Goal: Transaction & Acquisition: Download file/media

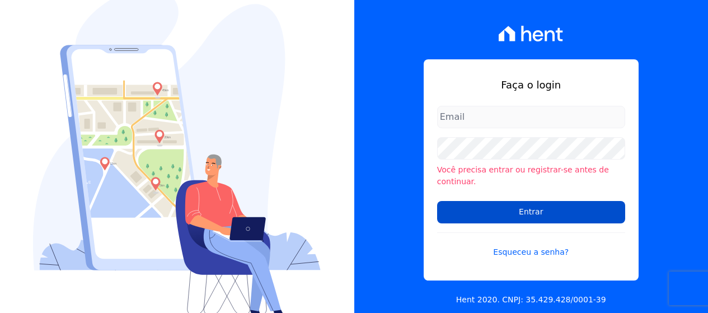
type input "[PERSON_NAME][EMAIL_ADDRESS][DOMAIN_NAME]"
click at [546, 213] on input "Entrar" at bounding box center [531, 212] width 188 height 22
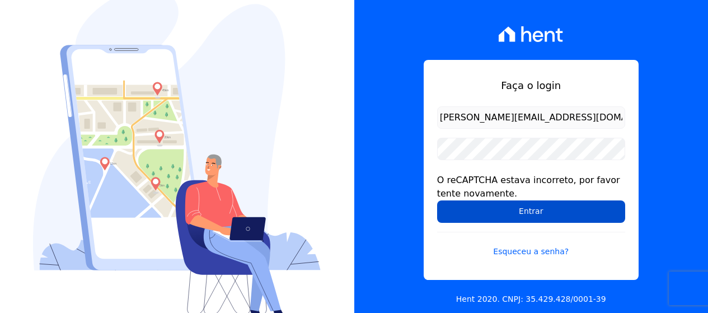
click at [551, 215] on input "Entrar" at bounding box center [531, 211] width 188 height 22
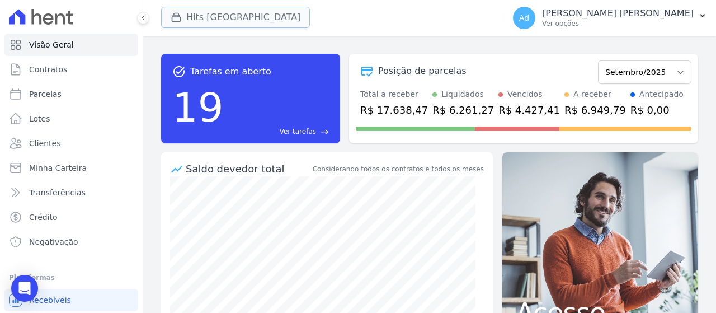
click at [224, 20] on button "Hits Vila Santa Catarina" at bounding box center [235, 17] width 149 height 21
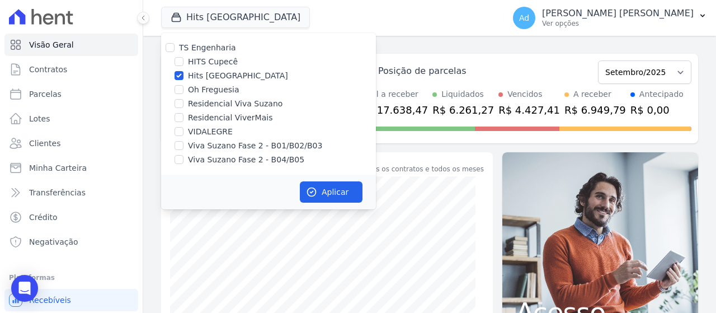
click at [213, 71] on label "Hits Vila Santa Catarina" at bounding box center [238, 76] width 100 height 12
click at [184, 71] on input "Hits Vila Santa Catarina" at bounding box center [179, 75] width 9 height 9
checkbox input "false"
click at [221, 146] on label "Viva Suzano Fase 2 - B01/B02/B03" at bounding box center [255, 146] width 134 height 12
click at [184, 146] on input "Viva Suzano Fase 2 - B01/B02/B03" at bounding box center [179, 145] width 9 height 9
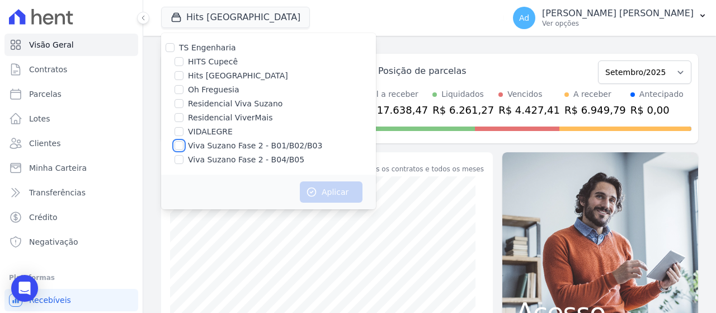
checkbox input "true"
click at [222, 164] on label "Viva Suzano Fase 2 - B04/B05" at bounding box center [246, 160] width 116 height 12
click at [184, 164] on input "Viva Suzano Fase 2 - B04/B05" at bounding box center [179, 159] width 9 height 9
checkbox input "true"
click at [320, 187] on button "Aplicar" at bounding box center [331, 191] width 63 height 21
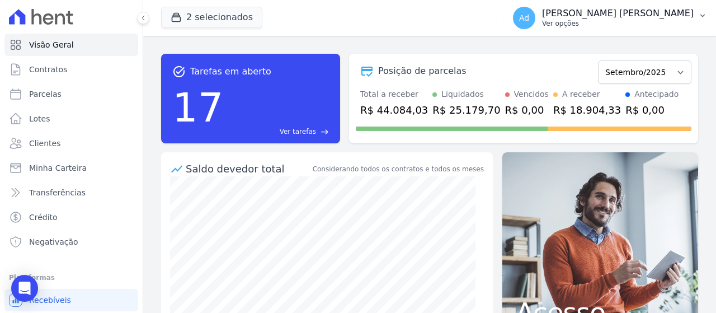
click at [690, 18] on p "[PERSON_NAME] [PERSON_NAME]" at bounding box center [618, 13] width 152 height 11
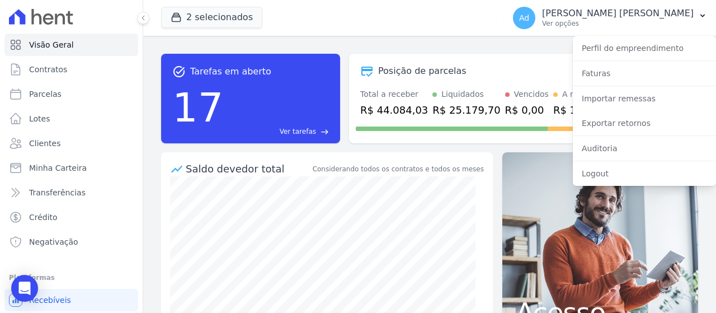
click at [487, 66] on div "Posição de parcelas" at bounding box center [475, 70] width 238 height 13
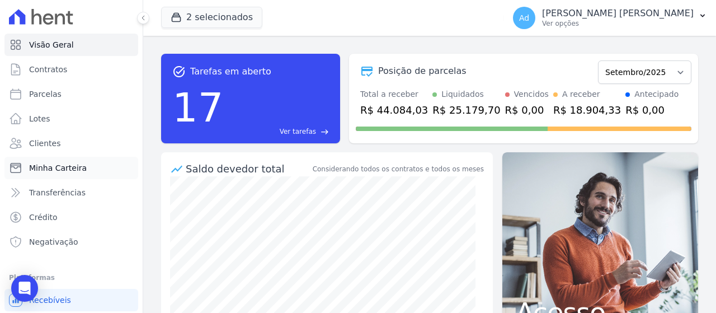
click at [88, 171] on link "Minha Carteira" at bounding box center [71, 168] width 134 height 22
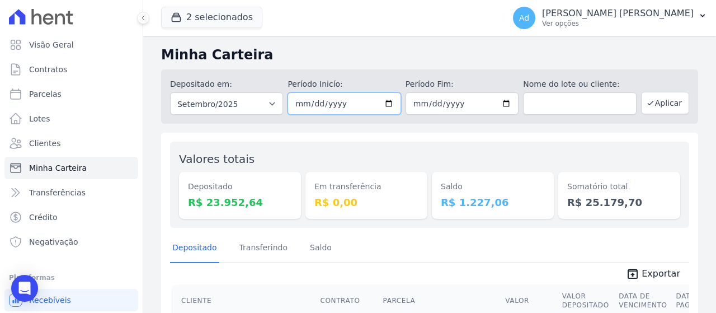
click at [343, 105] on input "[DATE]" at bounding box center [344, 103] width 113 height 22
click at [306, 102] on input "[DATE]" at bounding box center [344, 103] width 113 height 22
type input "2025-08-01"
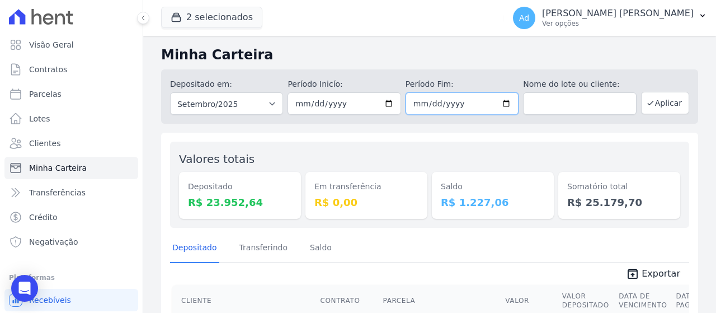
click at [418, 104] on input "[DATE]" at bounding box center [462, 103] width 113 height 22
type input "2025-09-03"
type input "2025-08-31"
click at [659, 105] on button "Aplicar" at bounding box center [665, 103] width 48 height 22
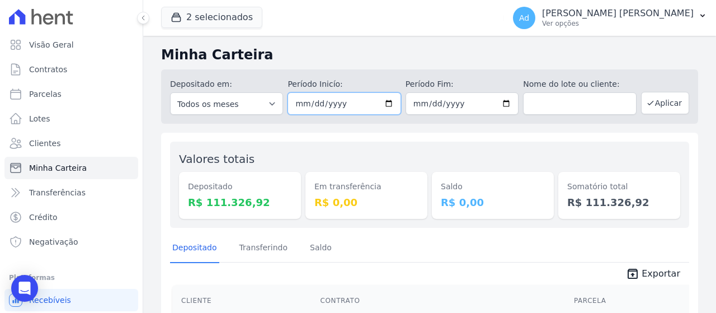
click at [315, 104] on input "2025-08-01" at bounding box center [344, 103] width 113 height 22
click at [203, 13] on button "2 selecionados" at bounding box center [211, 17] width 101 height 21
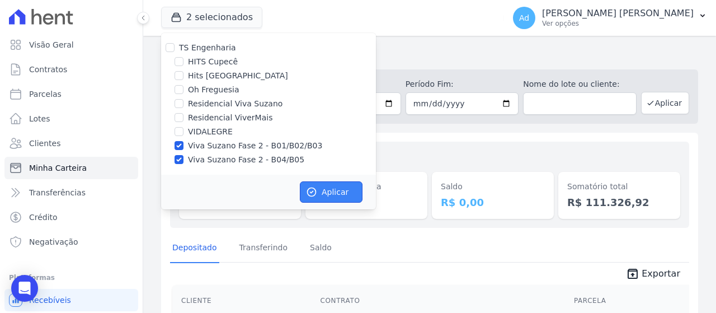
click at [320, 193] on button "Aplicar" at bounding box center [331, 191] width 63 height 21
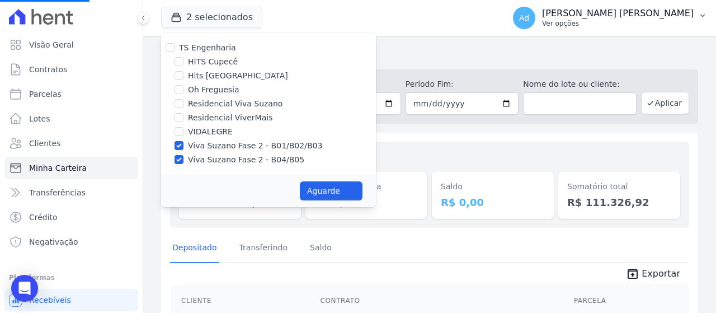
click at [680, 19] on p "Ver opções" at bounding box center [618, 23] width 152 height 9
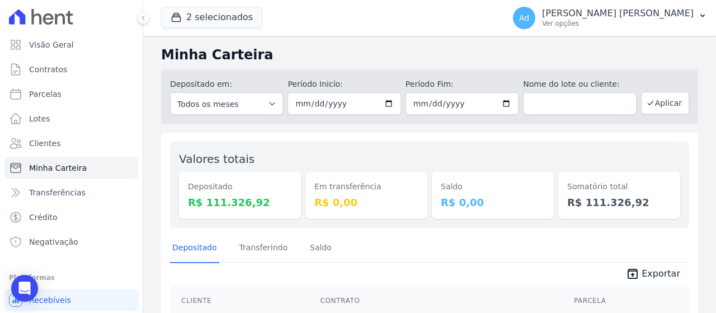
scroll to position [112, 0]
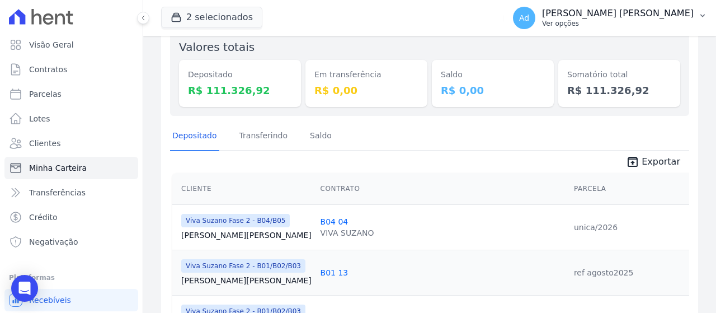
click at [666, 22] on p "Ver opções" at bounding box center [618, 23] width 152 height 9
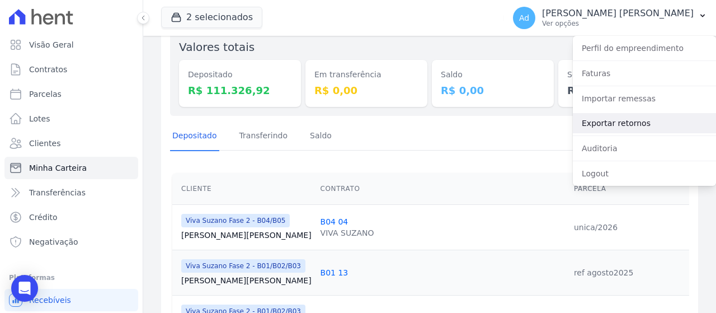
click at [639, 123] on link "Exportar retornos" at bounding box center [644, 123] width 143 height 20
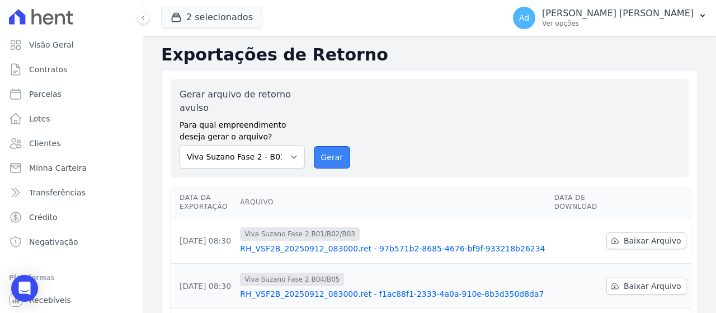
click at [329, 156] on button "Gerar" at bounding box center [332, 157] width 37 height 22
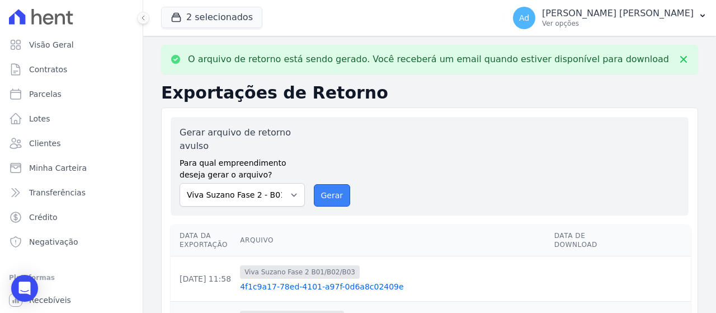
click at [325, 197] on button "Gerar" at bounding box center [332, 195] width 37 height 22
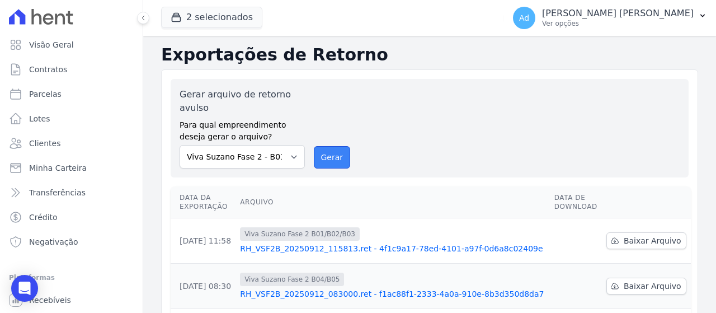
click at [331, 157] on button "Gerar" at bounding box center [332, 157] width 37 height 22
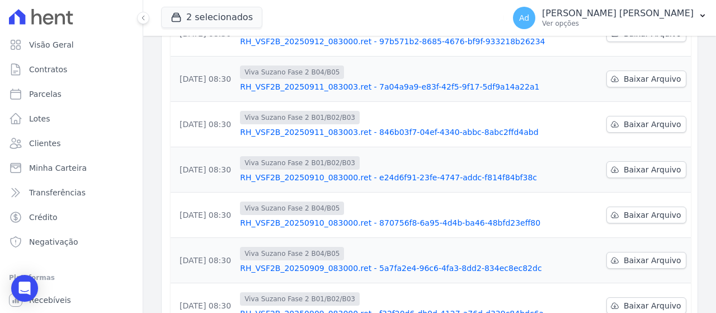
scroll to position [448, 0]
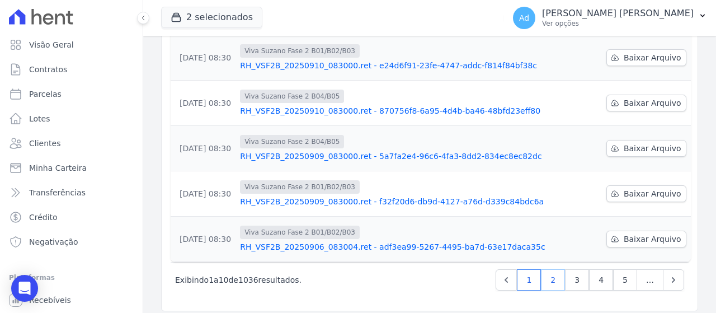
click at [543, 280] on link "2" at bounding box center [553, 279] width 24 height 21
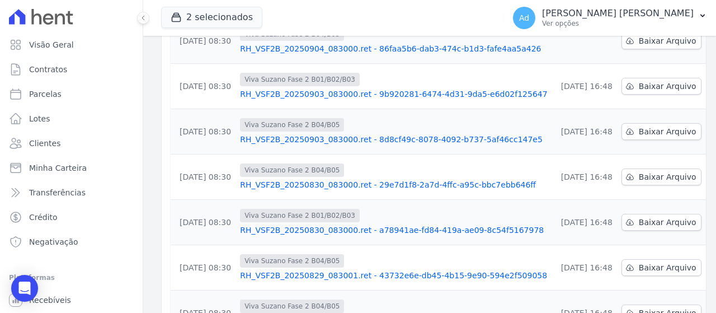
scroll to position [280, 0]
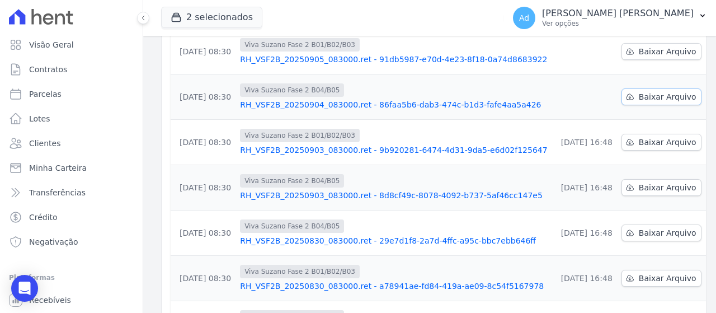
click at [639, 99] on span "Baixar Arquivo" at bounding box center [668, 96] width 58 height 11
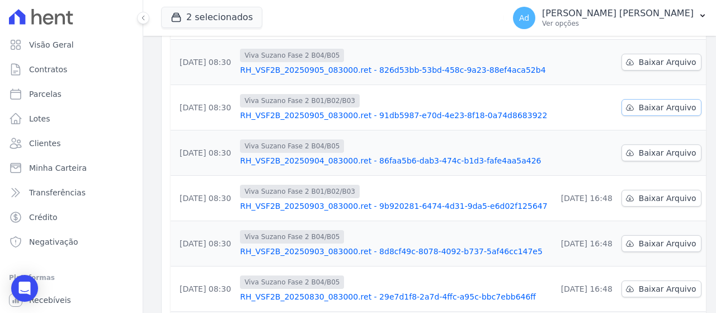
click at [639, 110] on span "Baixar Arquivo" at bounding box center [668, 107] width 58 height 11
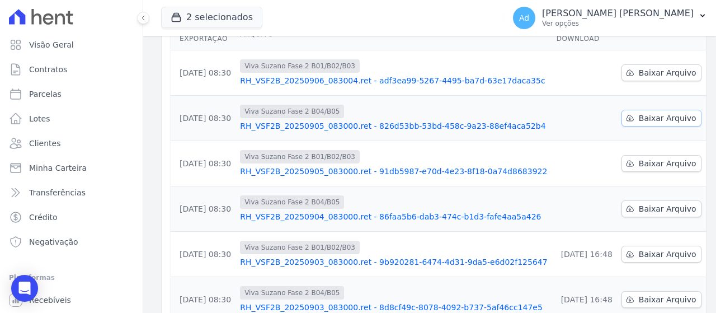
click at [639, 121] on span "Baixar Arquivo" at bounding box center [668, 117] width 58 height 11
click at [639, 77] on span "Baixar Arquivo" at bounding box center [668, 72] width 58 height 11
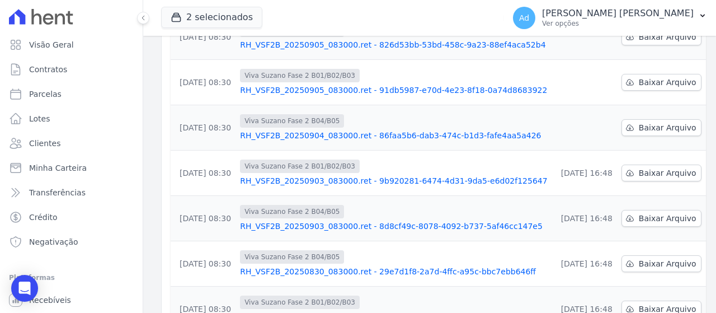
scroll to position [137, 0]
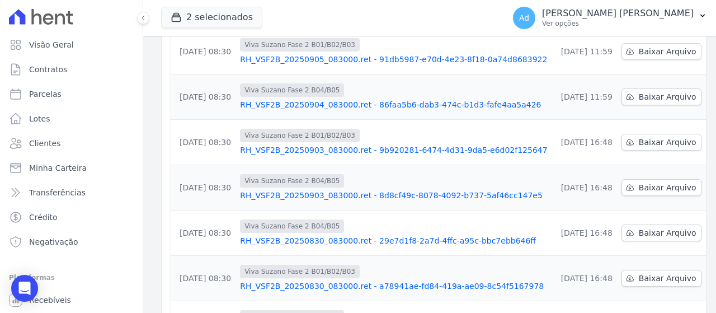
scroll to position [417, 0]
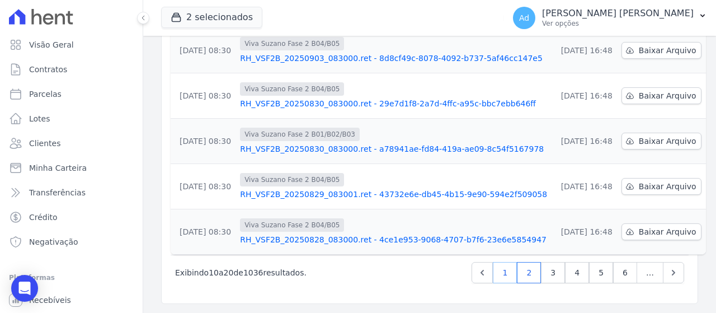
click at [500, 272] on link "1" at bounding box center [505, 272] width 24 height 21
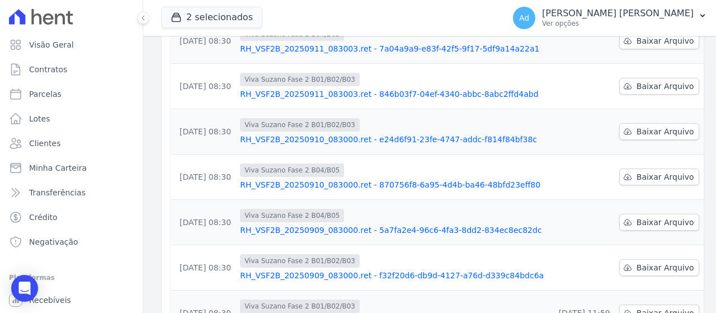
scroll to position [417, 0]
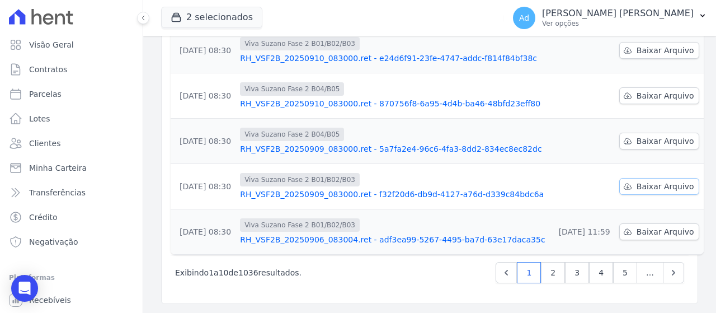
click at [637, 188] on span "Baixar Arquivo" at bounding box center [666, 186] width 58 height 11
click at [637, 141] on span "Baixar Arquivo" at bounding box center [666, 140] width 58 height 11
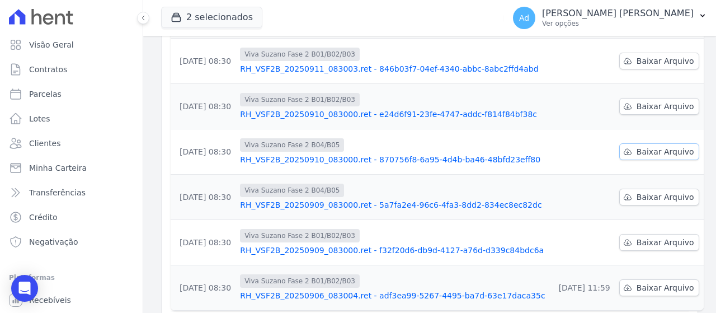
click at [620, 151] on link "Baixar Arquivo" at bounding box center [660, 151] width 80 height 17
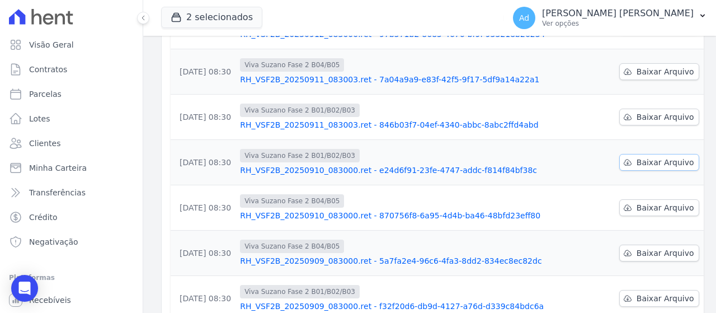
click at [641, 165] on span "Baixar Arquivo" at bounding box center [666, 162] width 58 height 11
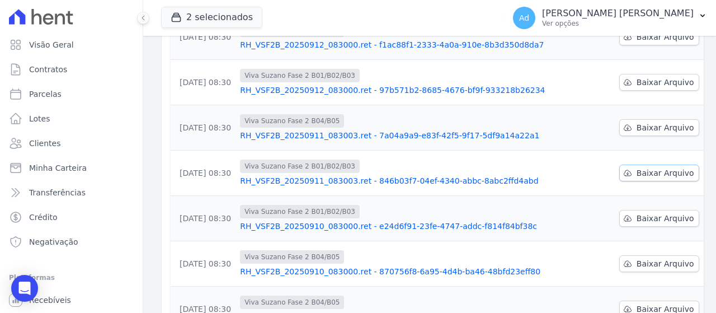
click at [631, 167] on link "Baixar Arquivo" at bounding box center [660, 173] width 80 height 17
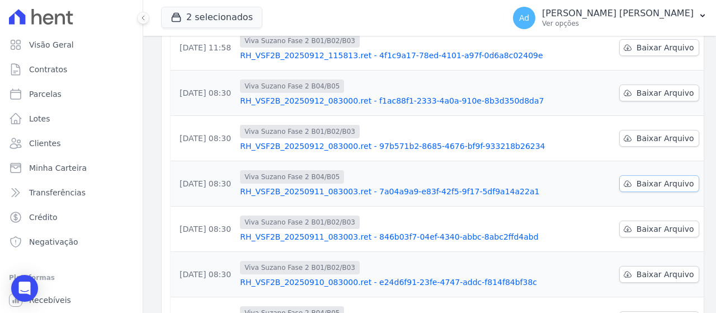
click at [637, 180] on span "Baixar Arquivo" at bounding box center [666, 183] width 58 height 11
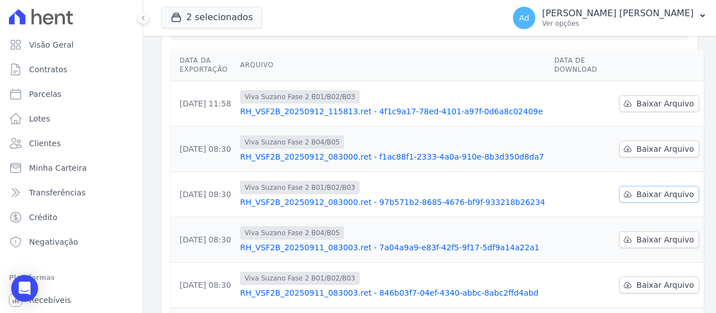
click at [630, 187] on link "Baixar Arquivo" at bounding box center [660, 194] width 80 height 17
click at [644, 153] on span "Baixar Arquivo" at bounding box center [666, 148] width 58 height 11
click at [637, 106] on span "Baixar Arquivo" at bounding box center [666, 103] width 58 height 11
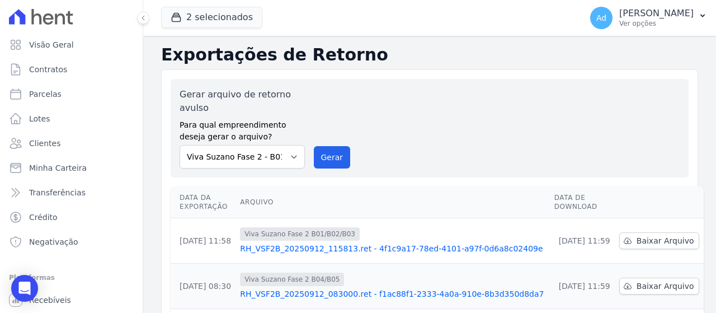
click at [617, 125] on div "Gerar arquivo de retorno avulso Para qual empreendimento deseja gerar o arquivo…" at bounding box center [430, 128] width 500 height 81
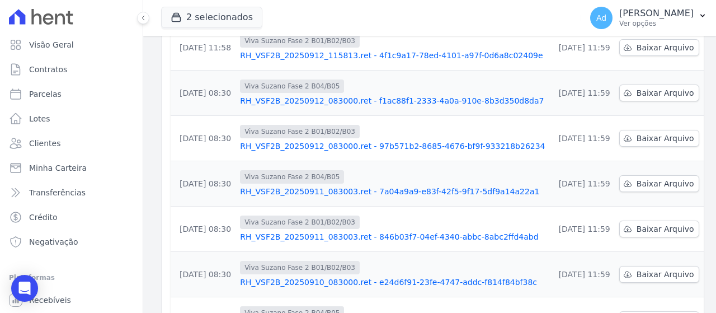
scroll to position [25, 0]
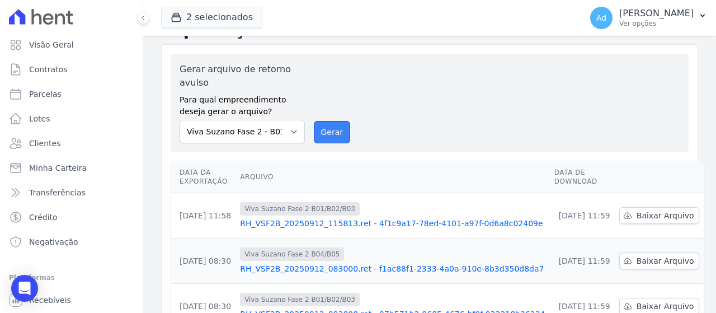
click at [333, 131] on button "Gerar" at bounding box center [332, 132] width 37 height 22
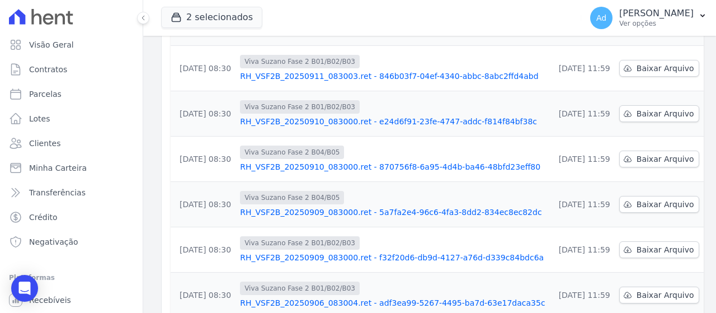
scroll to position [242, 0]
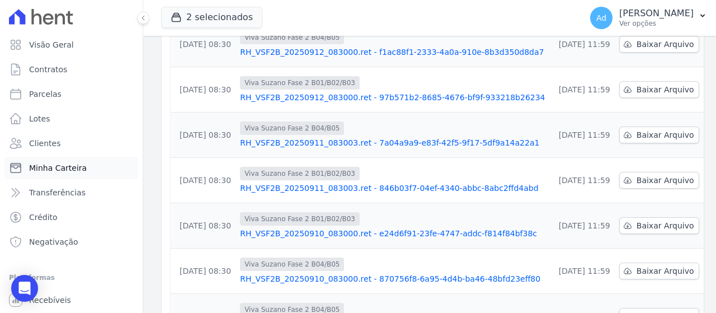
click at [62, 168] on span "Minha Carteira" at bounding box center [58, 167] width 58 height 11
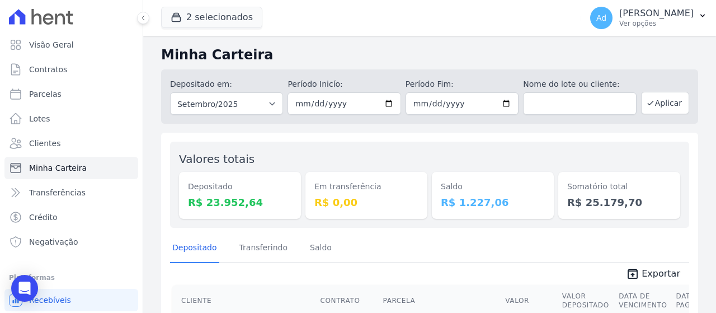
scroll to position [56, 0]
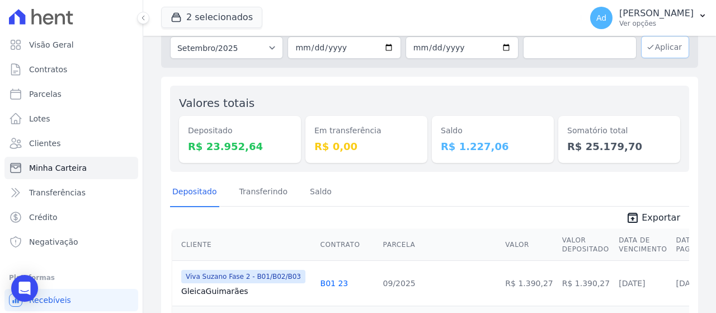
click at [647, 49] on icon "button" at bounding box center [650, 47] width 9 height 9
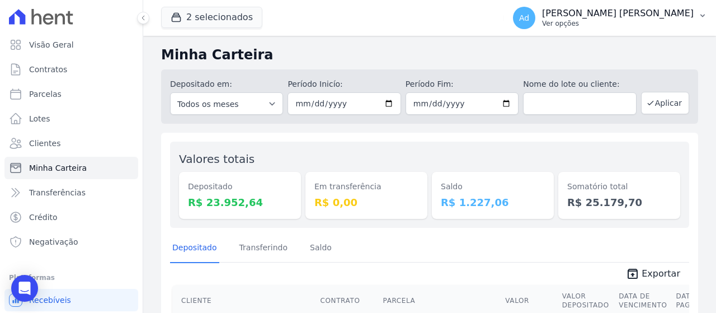
click at [689, 15] on p "[PERSON_NAME] [PERSON_NAME]" at bounding box center [618, 13] width 152 height 11
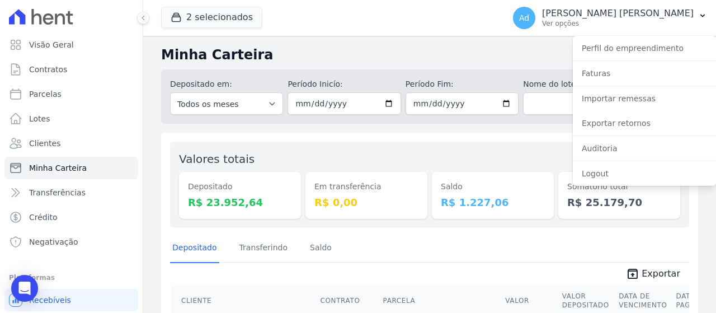
click at [508, 154] on div "Saldo R$ 1.227,06" at bounding box center [493, 185] width 122 height 68
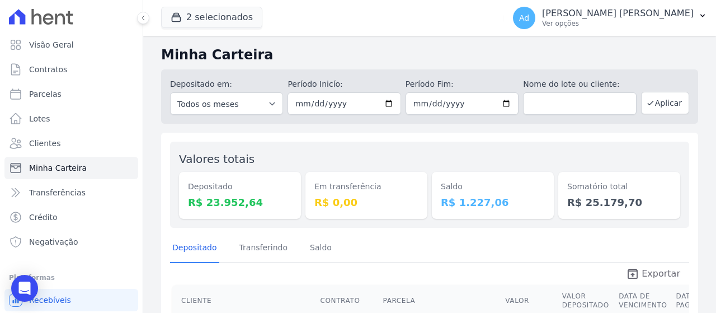
click at [635, 277] on icon "unarchive" at bounding box center [632, 273] width 13 height 13
